Goal: Task Accomplishment & Management: Manage account settings

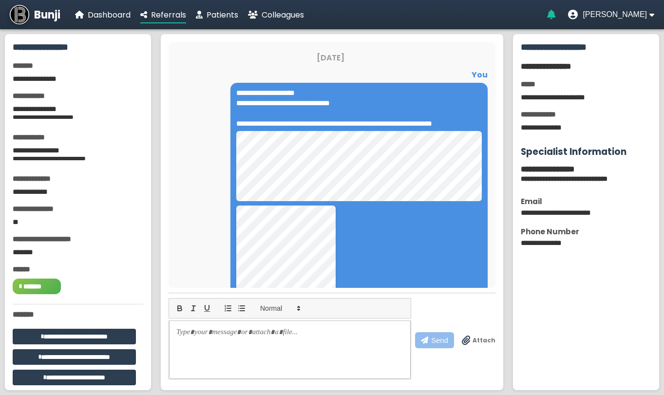
scroll to position [254, 0]
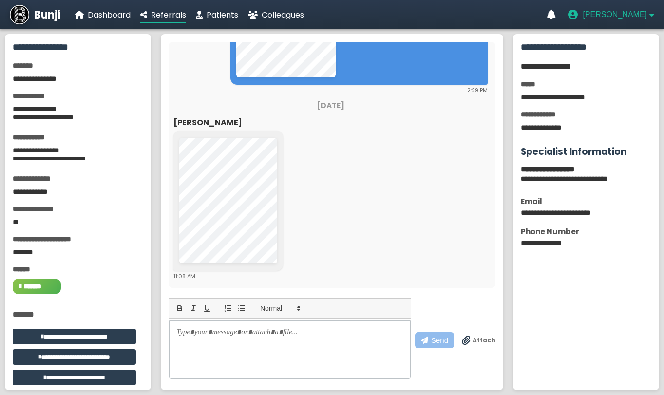
click at [635, 18] on span "[PERSON_NAME]" at bounding box center [614, 14] width 64 height 9
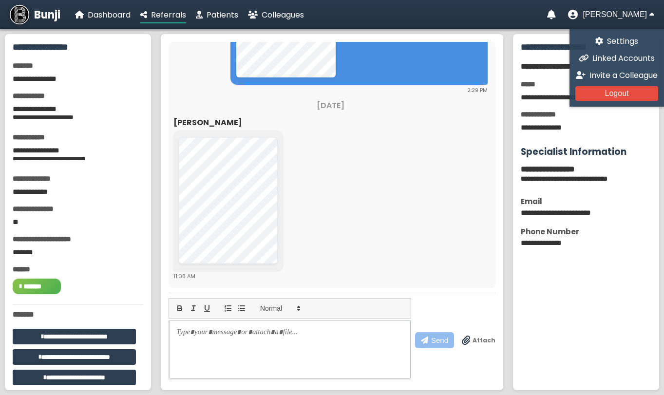
click at [616, 51] on div "Settings Linked Accounts Invite a Colleague Logout" at bounding box center [616, 67] width 94 height 77
click at [617, 55] on span "Linked Accounts" at bounding box center [623, 58] width 62 height 11
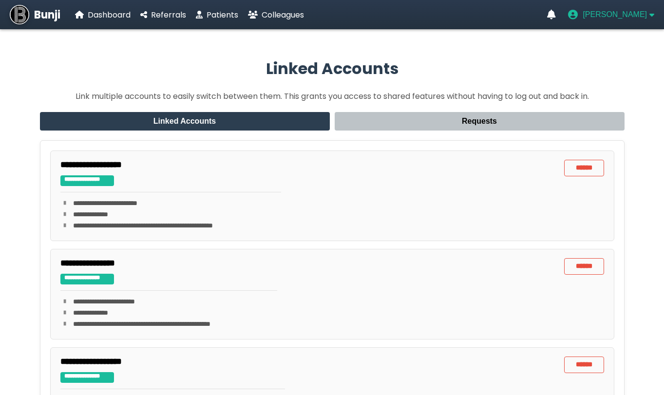
click at [620, 14] on span "[PERSON_NAME]" at bounding box center [614, 14] width 64 height 9
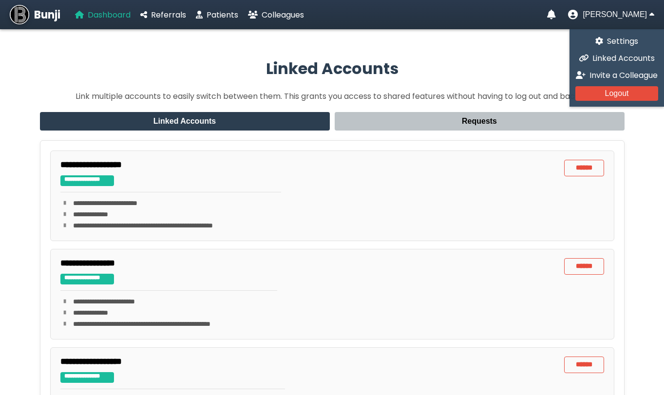
click at [118, 15] on span "Dashboard" at bounding box center [109, 14] width 43 height 11
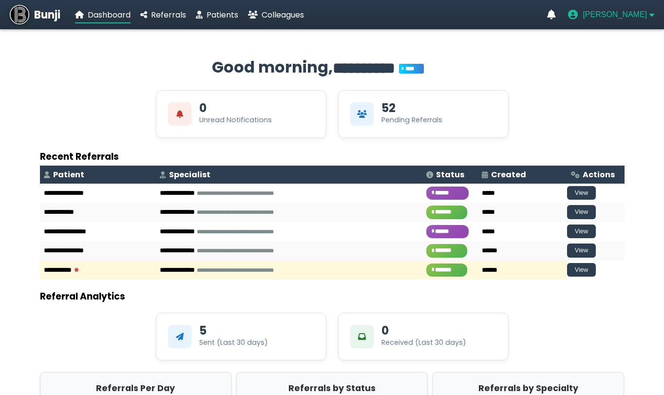
click at [625, 12] on span "[PERSON_NAME]" at bounding box center [614, 14] width 64 height 9
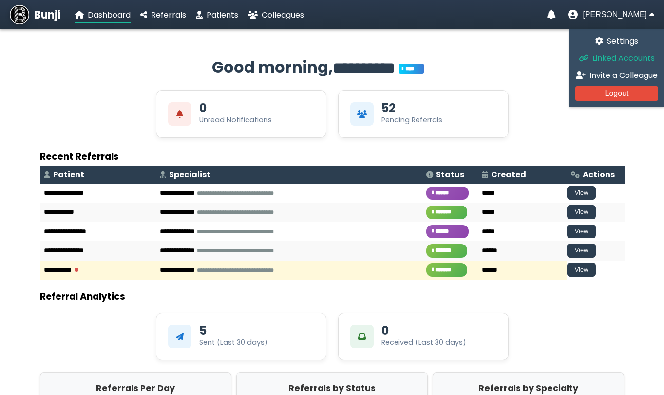
click at [645, 60] on span "Linked Accounts" at bounding box center [623, 58] width 62 height 11
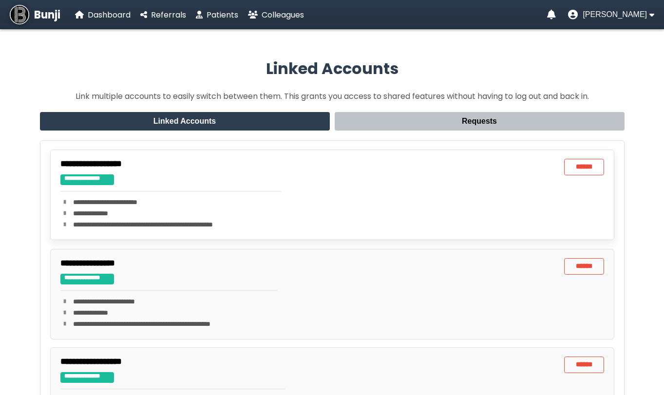
click at [180, 186] on div "**********" at bounding box center [170, 195] width 221 height 72
